Goal: Transaction & Acquisition: Obtain resource

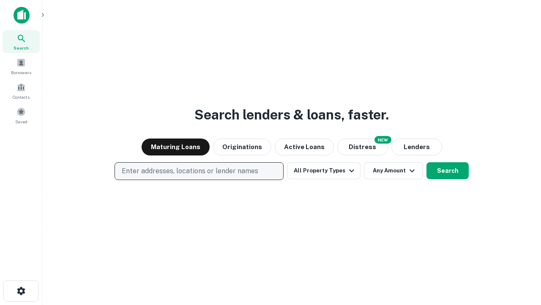
click at [199, 171] on p "Enter addresses, locations or lender names" at bounding box center [190, 171] width 137 height 10
type input "**********"
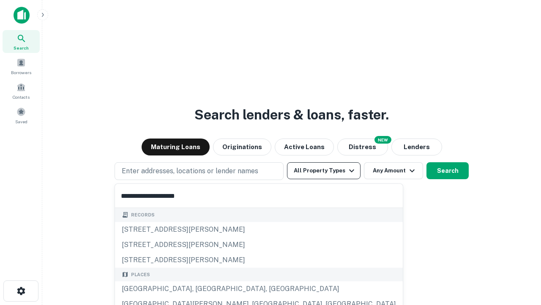
click at [202, 288] on div "Santa Monica, CA, USA" at bounding box center [259, 288] width 288 height 15
click at [324, 170] on button "All Property Types" at bounding box center [324, 170] width 74 height 17
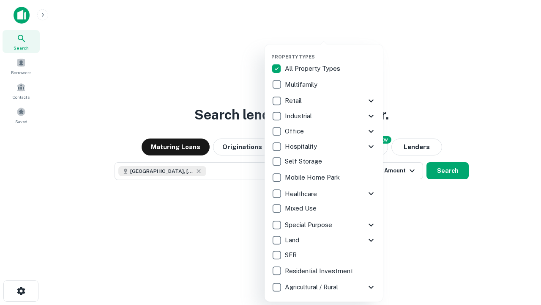
click at [331, 51] on button "button" at bounding box center [331, 51] width 118 height 0
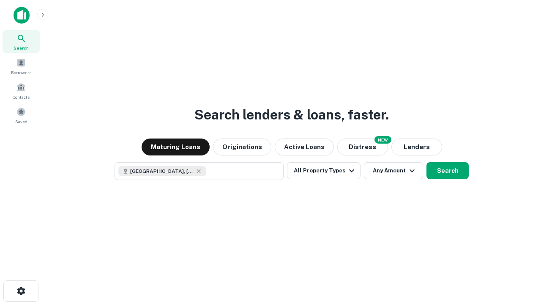
scroll to position [14, 0]
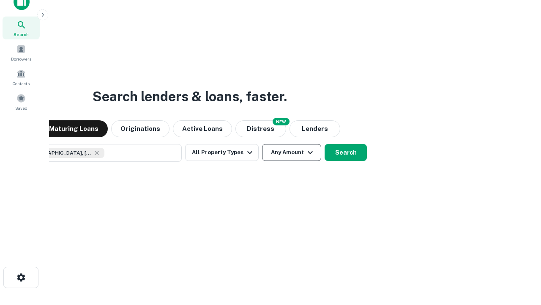
click at [262, 144] on button "Any Amount" at bounding box center [291, 152] width 59 height 17
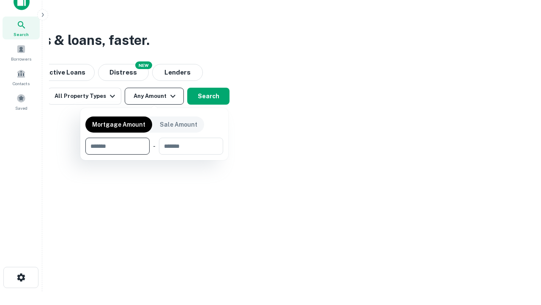
type input "*******"
click at [154, 154] on button "button" at bounding box center [154, 154] width 138 height 0
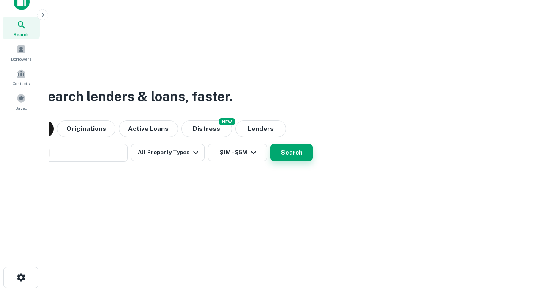
click at [271, 144] on button "Search" at bounding box center [292, 152] width 42 height 17
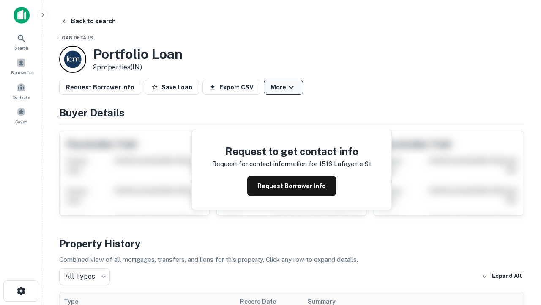
click at [283, 87] on button "More" at bounding box center [283, 87] width 39 height 15
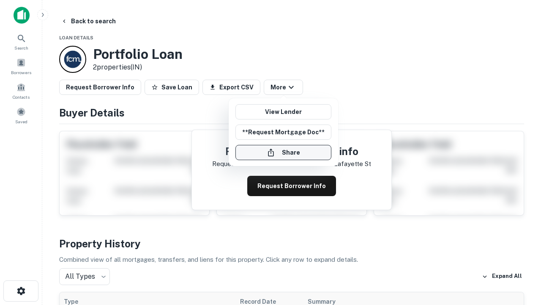
click at [283, 152] on button "Share" at bounding box center [284, 152] width 96 height 15
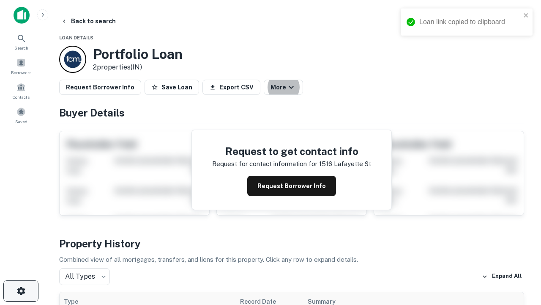
click at [21, 291] on icon "button" at bounding box center [21, 291] width 10 height 10
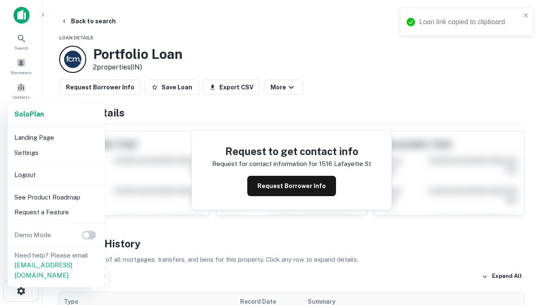
click at [56, 174] on li "Logout" at bounding box center [56, 174] width 91 height 15
